Goal: Navigation & Orientation: Find specific page/section

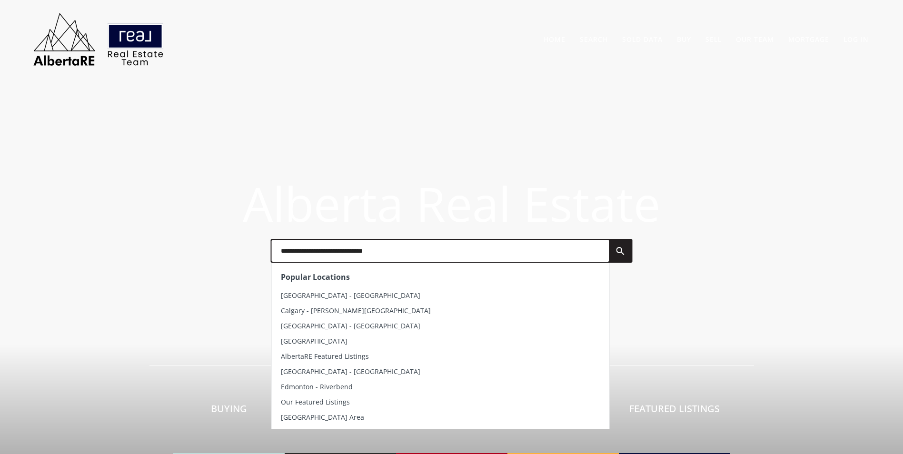
click at [350, 252] on input "text" at bounding box center [439, 251] width 337 height 22
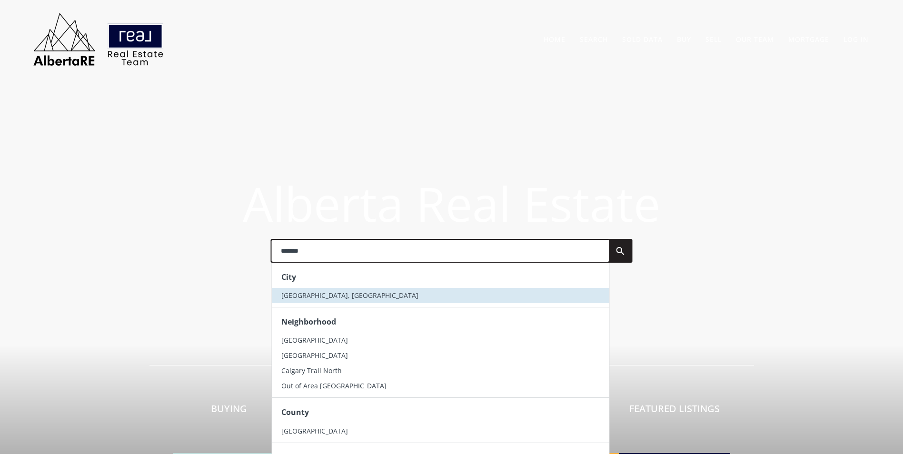
type input "*******"
click at [326, 291] on li "[GEOGRAPHIC_DATA], [GEOGRAPHIC_DATA]" at bounding box center [439, 295] width 337 height 15
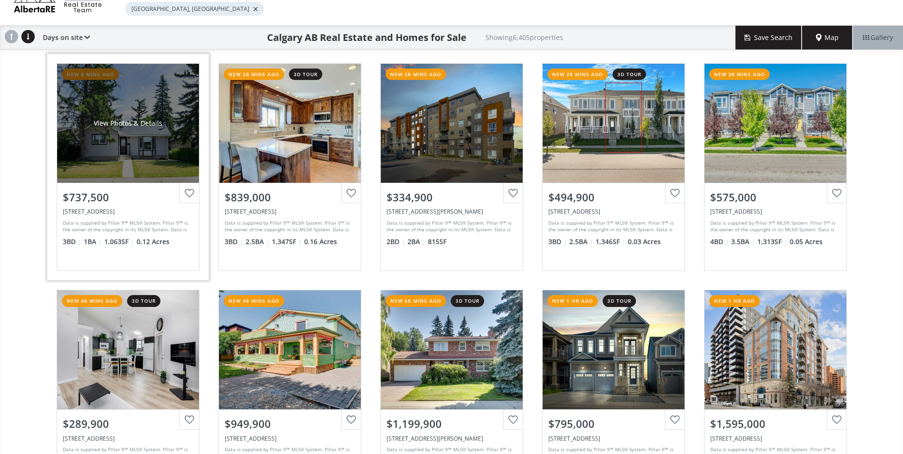
scroll to position [143, 0]
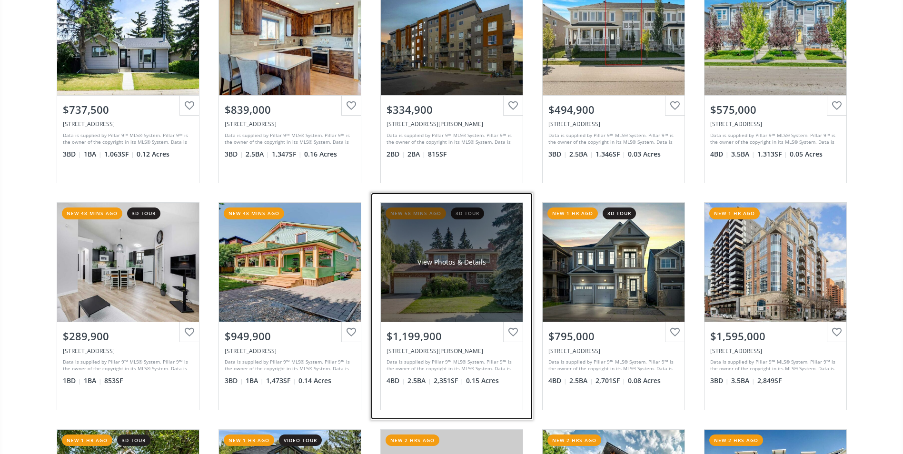
click at [445, 253] on div "View Photos & Details" at bounding box center [452, 262] width 142 height 119
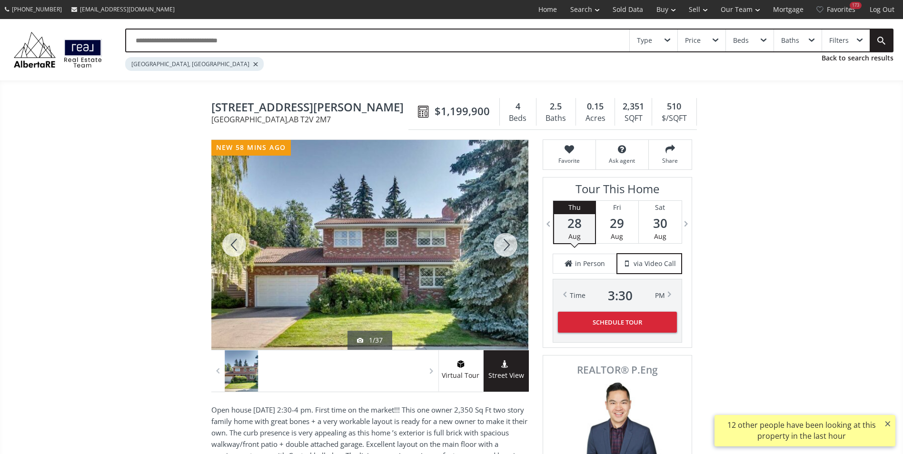
click at [496, 244] on div at bounding box center [506, 245] width 46 height 210
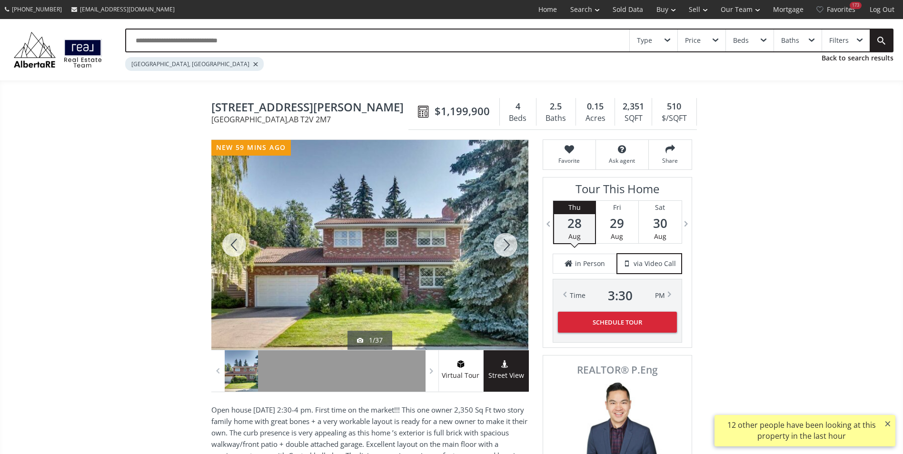
click at [496, 244] on div at bounding box center [506, 245] width 46 height 210
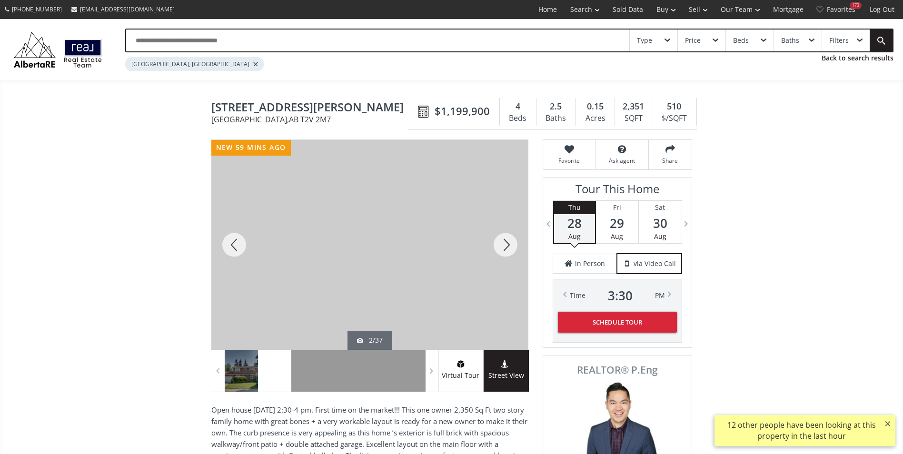
click at [496, 244] on div at bounding box center [506, 245] width 46 height 210
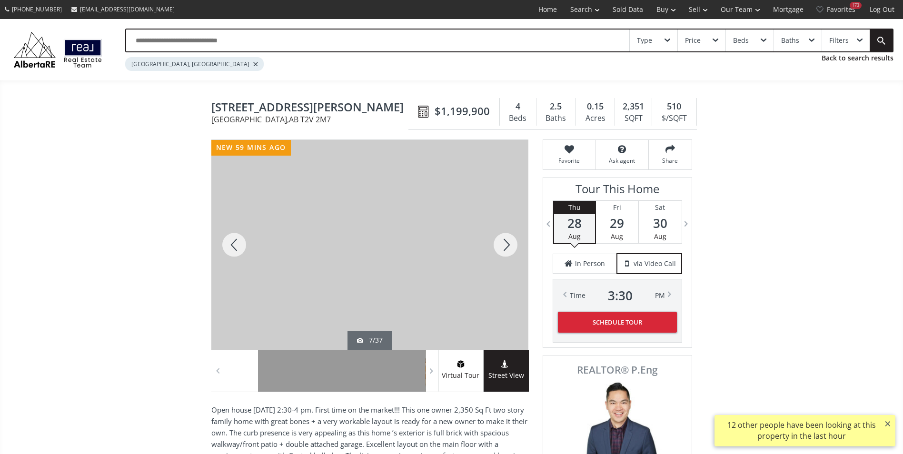
click at [496, 244] on div at bounding box center [506, 245] width 46 height 210
click at [233, 243] on div at bounding box center [234, 245] width 46 height 210
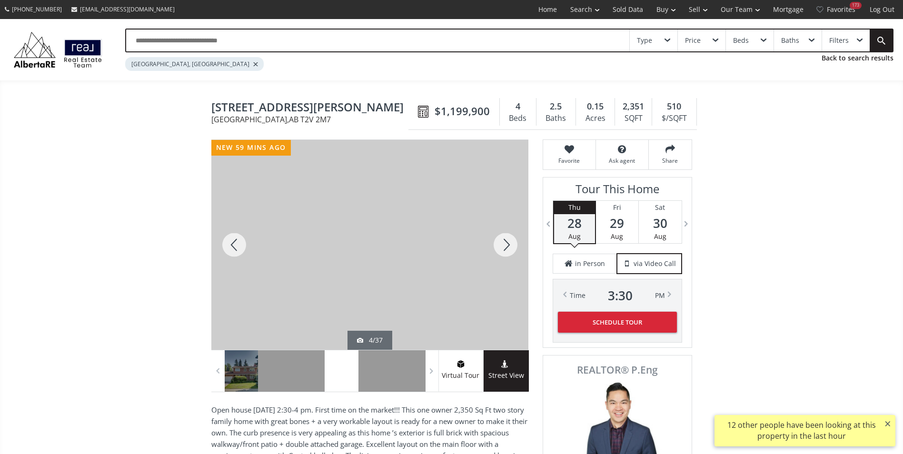
click at [233, 243] on div at bounding box center [234, 245] width 46 height 210
click at [230, 235] on div at bounding box center [234, 245] width 46 height 210
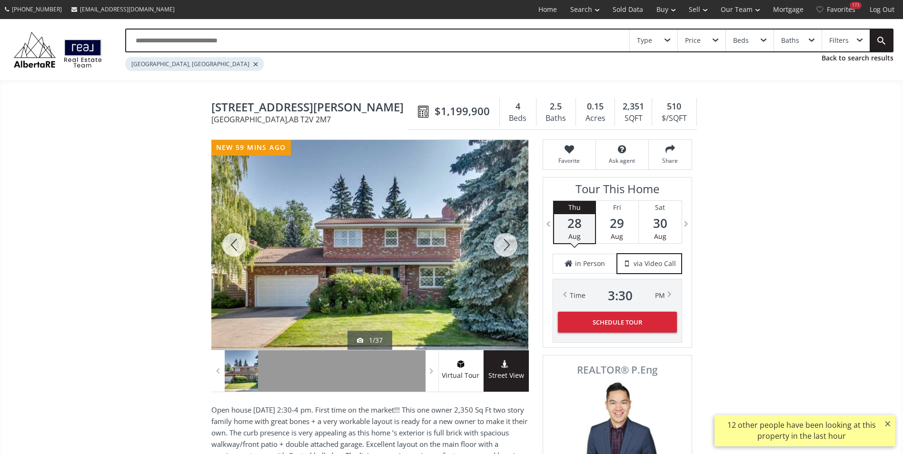
click at [230, 236] on div at bounding box center [234, 245] width 46 height 210
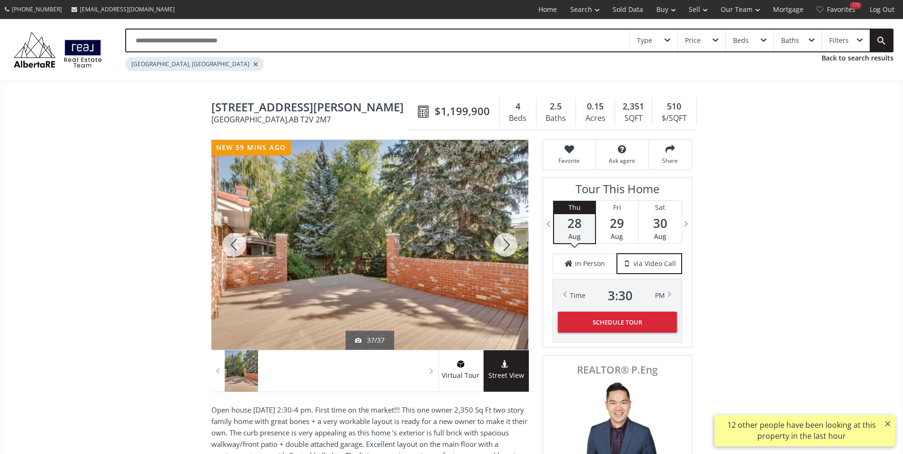
click at [504, 248] on div at bounding box center [506, 245] width 46 height 210
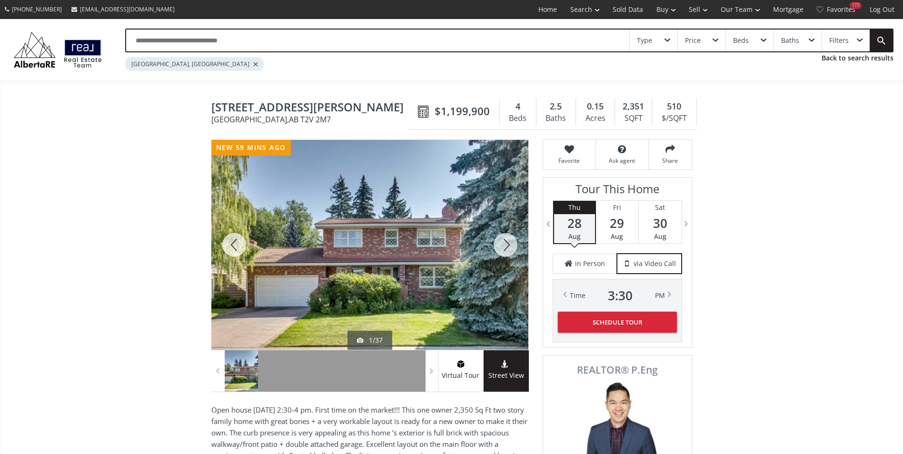
click at [512, 244] on div at bounding box center [506, 245] width 46 height 210
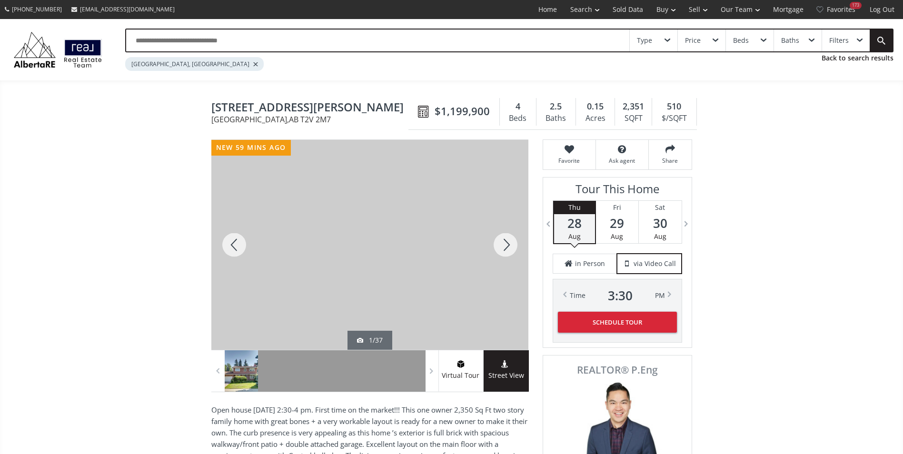
click at [507, 241] on div at bounding box center [506, 245] width 46 height 210
click at [506, 243] on div at bounding box center [506, 245] width 46 height 210
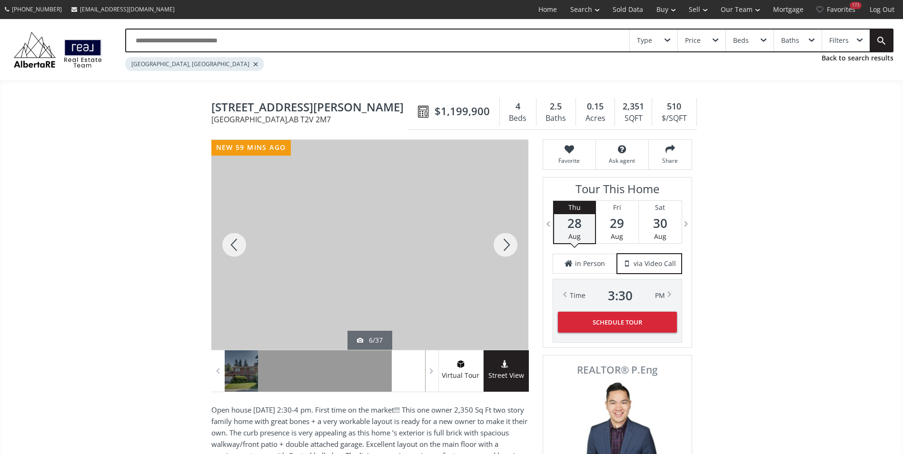
click at [506, 243] on div at bounding box center [506, 245] width 46 height 210
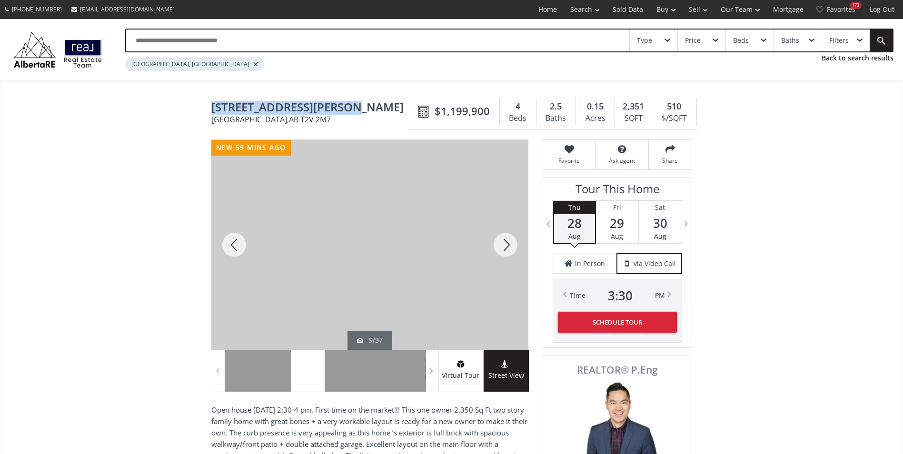
drag, startPoint x: 208, startPoint y: 104, endPoint x: 376, endPoint y: 111, distance: 167.7
click at [376, 111] on span "[STREET_ADDRESS][PERSON_NAME]" at bounding box center [312, 108] width 202 height 15
drag, startPoint x: 213, startPoint y: 106, endPoint x: 357, endPoint y: 111, distance: 144.3
click at [357, 111] on span "[STREET_ADDRESS][PERSON_NAME]" at bounding box center [312, 108] width 202 height 15
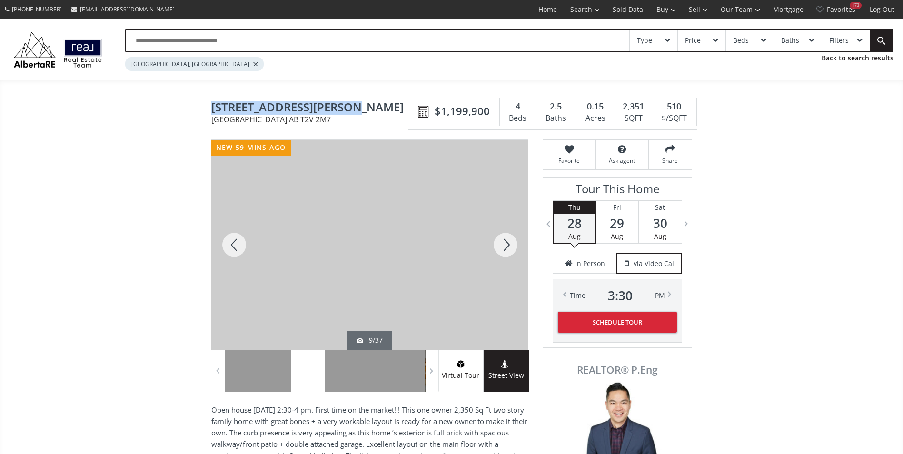
drag, startPoint x: 357, startPoint y: 111, endPoint x: 328, endPoint y: 109, distance: 29.1
click at [558, 148] on icon at bounding box center [569, 150] width 43 height 10
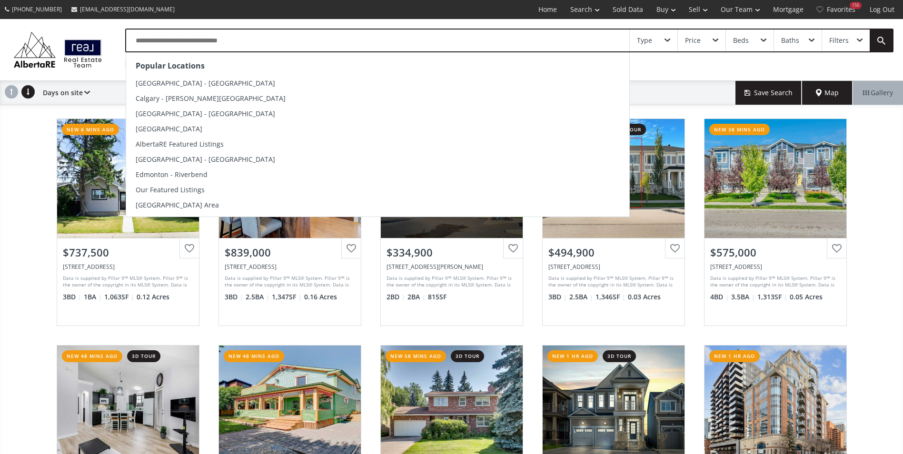
click at [173, 50] on input "text" at bounding box center [377, 41] width 503 height 22
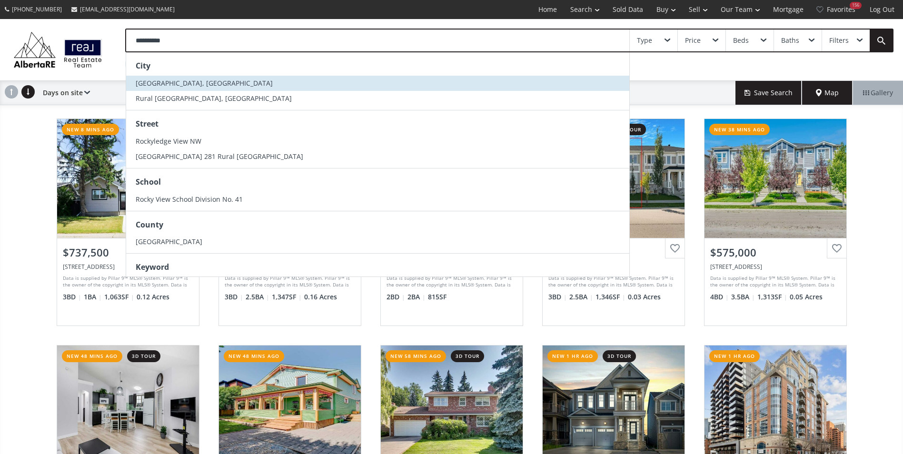
type input "**********"
click at [195, 82] on span "[GEOGRAPHIC_DATA], [GEOGRAPHIC_DATA]" at bounding box center [204, 83] width 137 height 9
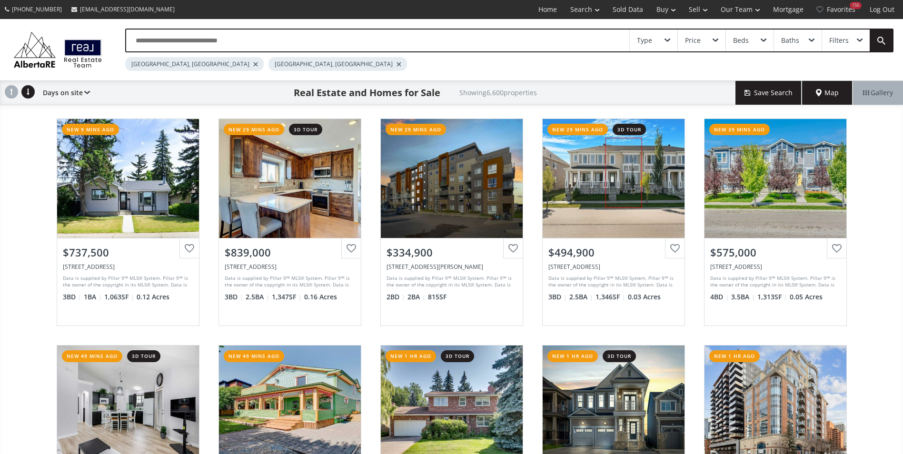
click at [253, 63] on div at bounding box center [255, 64] width 5 height 4
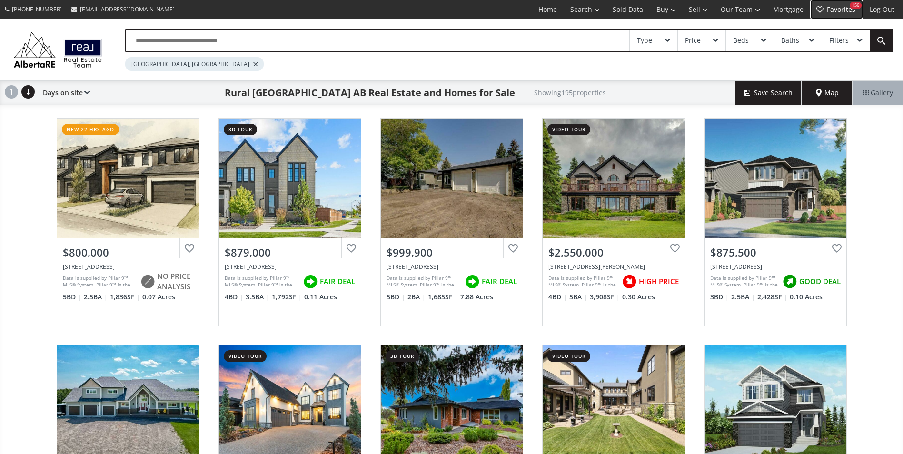
click at [849, 12] on link "Favorites 156" at bounding box center [836, 9] width 53 height 19
